Goal: Task Accomplishment & Management: Manage account settings

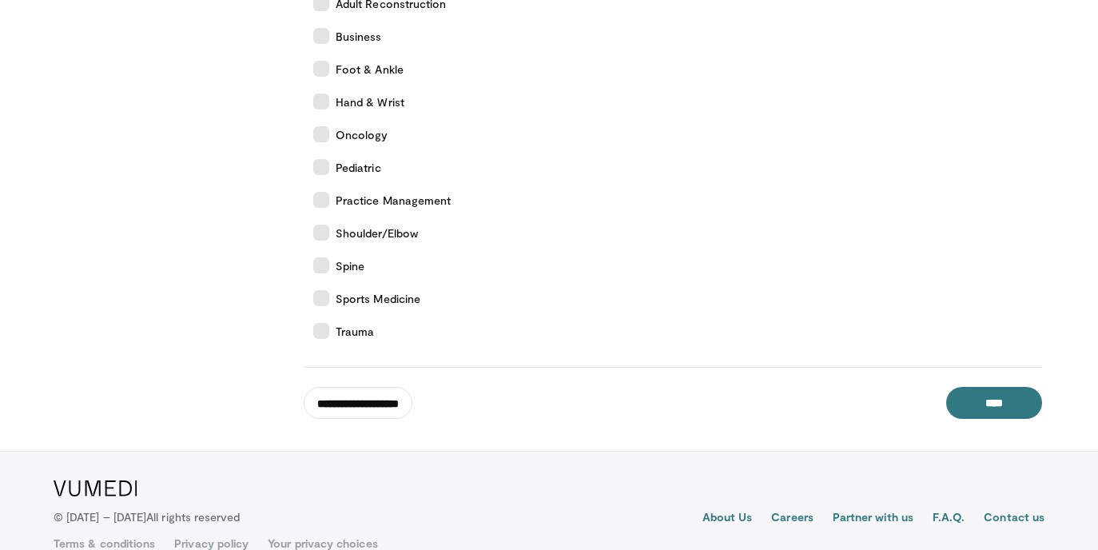
scroll to position [391, 0]
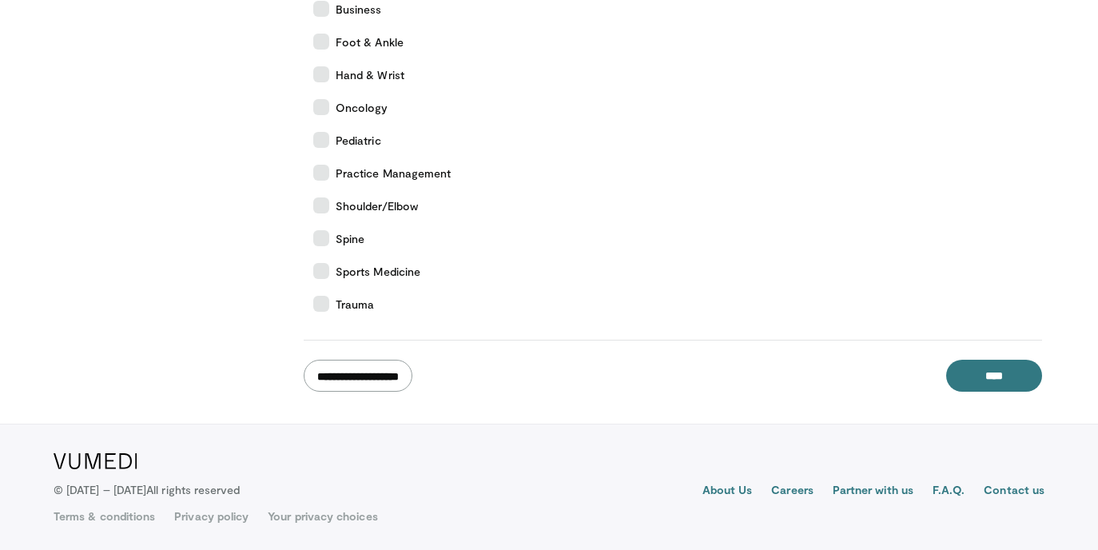
click at [410, 378] on input "**********" at bounding box center [358, 376] width 109 height 32
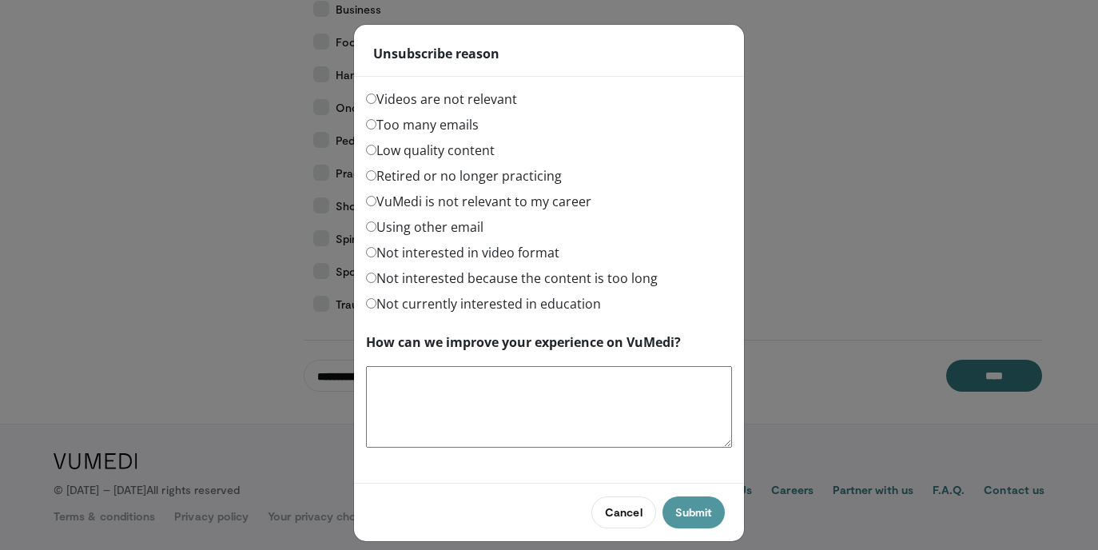
click at [679, 508] on button "Submit" at bounding box center [694, 512] width 62 height 32
click at [698, 508] on button "Submit" at bounding box center [694, 512] width 62 height 32
